Goal: Information Seeking & Learning: Find specific fact

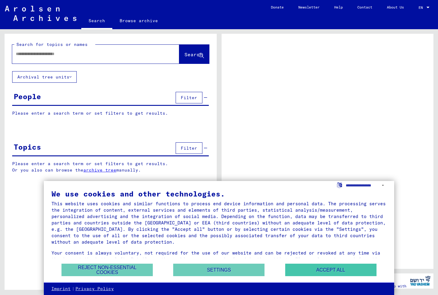
click at [302, 273] on button "Accept all" at bounding box center [330, 270] width 91 height 12
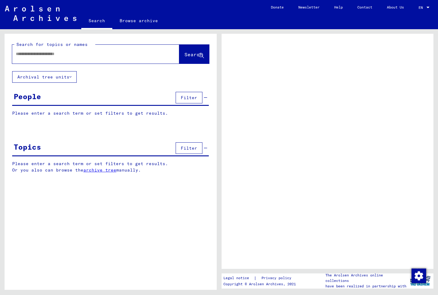
click at [82, 59] on div at bounding box center [88, 54] width 153 height 14
click at [82, 51] on div at bounding box center [88, 54] width 153 height 14
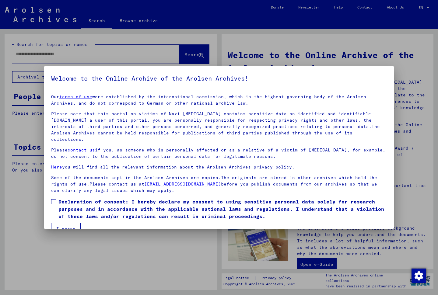
click at [65, 223] on button "I agree" at bounding box center [66, 229] width 30 height 12
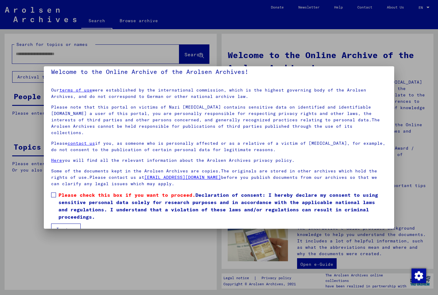
click at [65, 224] on button "I agree" at bounding box center [66, 230] width 30 height 12
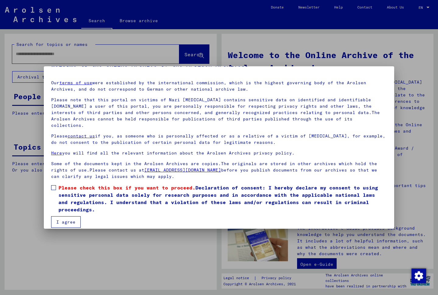
click at [65, 217] on button "I agree" at bounding box center [66, 223] width 30 height 12
click at [53, 185] on span at bounding box center [53, 187] width 5 height 5
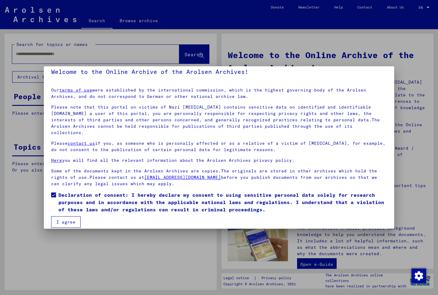
click at [67, 223] on mat-dialog-container "Welcome to the Online Archive of the Arolsen Archives! Our terms of use were es…" at bounding box center [219, 147] width 351 height 163
click at [68, 218] on button "I agree" at bounding box center [66, 223] width 30 height 12
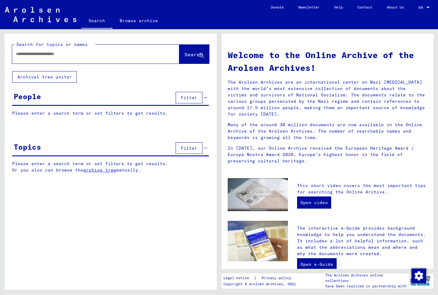
click at [115, 48] on div at bounding box center [86, 54] width 149 height 14
click at [101, 56] on input "text" at bounding box center [88, 54] width 145 height 6
type input "*********"
click at [186, 48] on button "Search" at bounding box center [194, 54] width 30 height 19
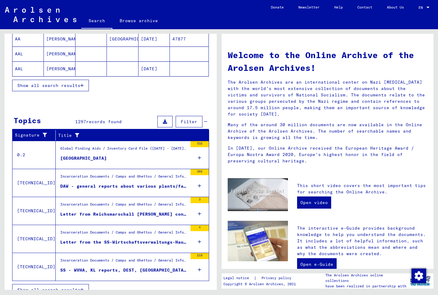
scroll to position [129, 0]
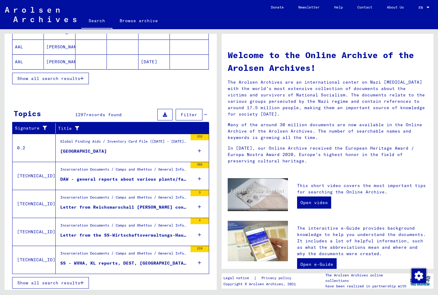
click at [144, 205] on div "Letter from Reichsmarschall [PERSON_NAME] concerning the construction of the Bu…" at bounding box center [123, 207] width 127 height 6
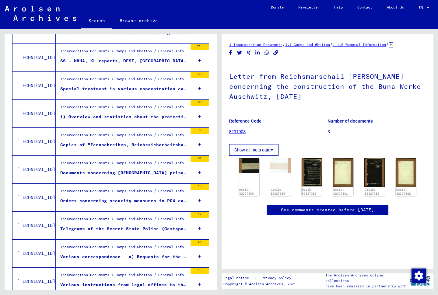
scroll to position [230, 0]
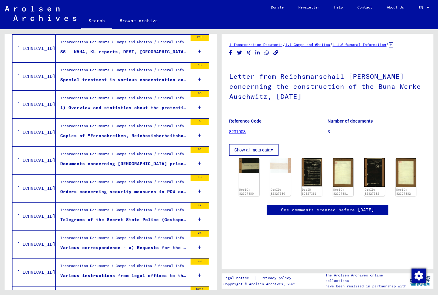
click at [347, 120] on b "Number of documents" at bounding box center [350, 121] width 45 height 5
click at [246, 179] on div "DocID: 82327380" at bounding box center [248, 177] width 21 height 40
click at [252, 163] on img at bounding box center [248, 165] width 21 height 16
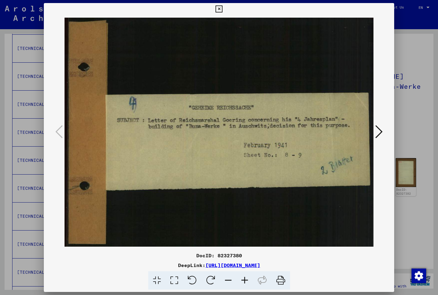
click at [380, 128] on icon at bounding box center [379, 132] width 7 height 15
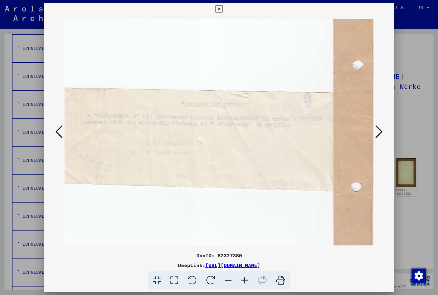
click at [380, 128] on icon at bounding box center [379, 132] width 7 height 15
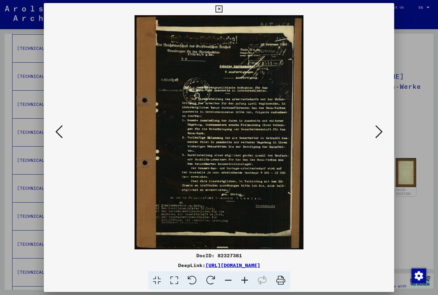
click at [380, 128] on icon at bounding box center [379, 132] width 7 height 15
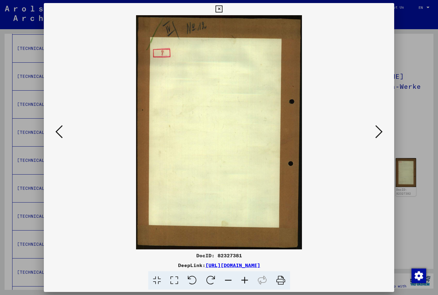
click at [379, 128] on icon at bounding box center [379, 132] width 7 height 15
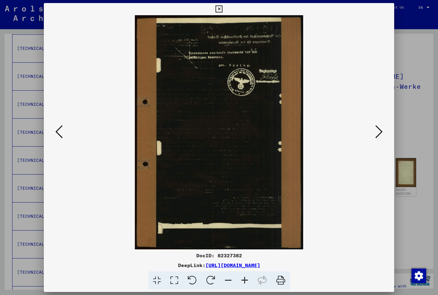
click at [420, 101] on div at bounding box center [219, 147] width 438 height 295
